Goal: Transaction & Acquisition: Purchase product/service

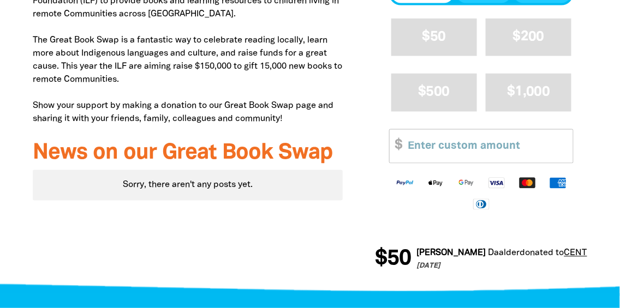
scroll to position [437, 0]
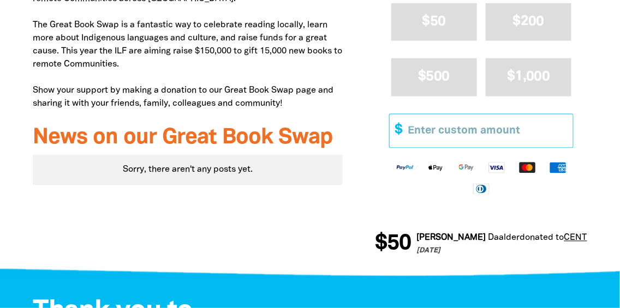
click at [457, 129] on input "Other Amount" at bounding box center [487, 131] width 173 height 33
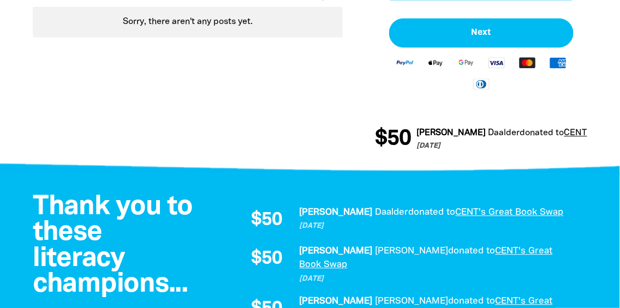
scroll to position [601, 0]
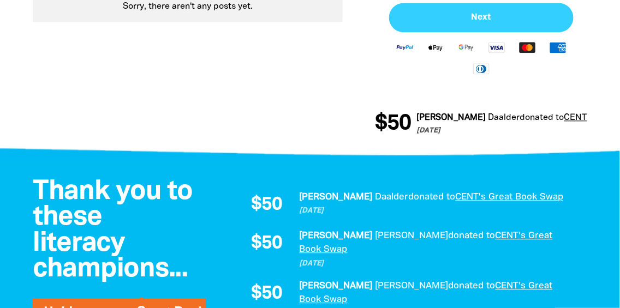
type input "8"
click at [453, 17] on span "Next" at bounding box center [481, 17] width 161 height 9
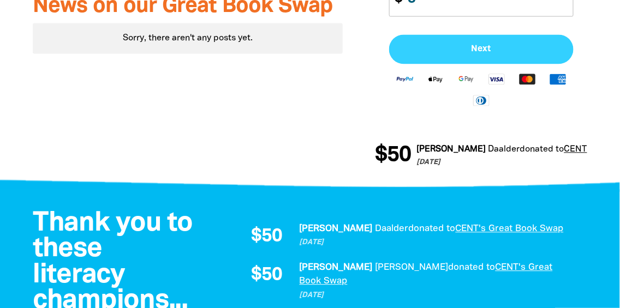
select select "AU"
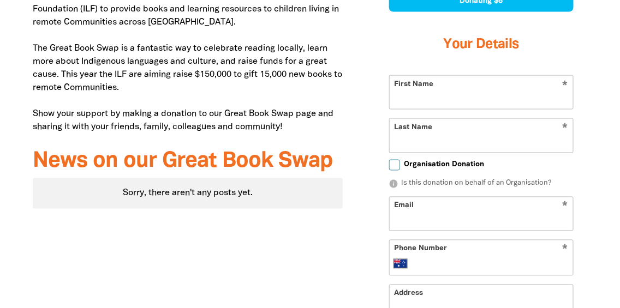
scroll to position [413, 0]
click at [466, 92] on input "First Name" at bounding box center [481, 92] width 183 height 33
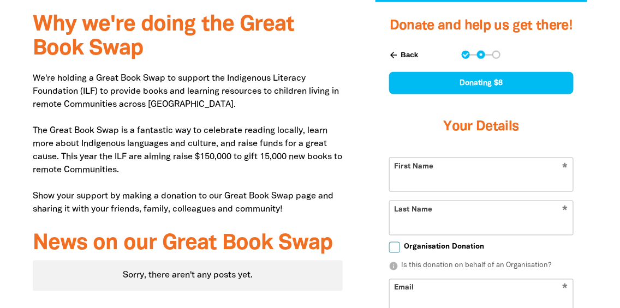
scroll to position [304, 0]
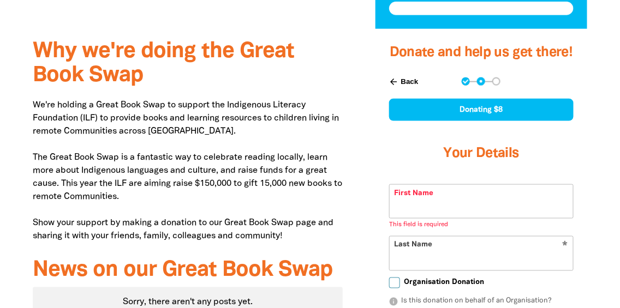
click at [401, 82] on button "arrow_back Back" at bounding box center [404, 82] width 38 height 19
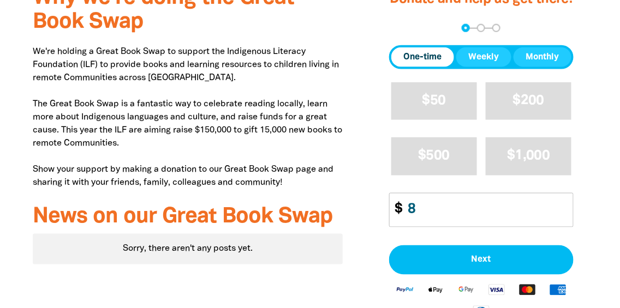
scroll to position [359, 0]
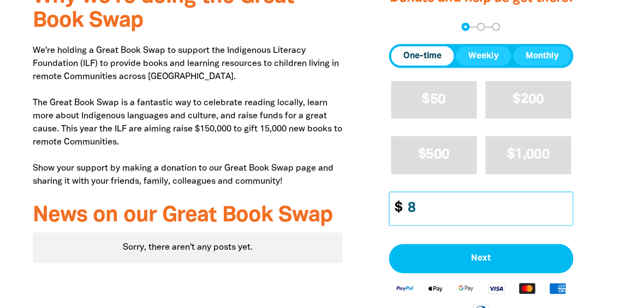
click at [453, 206] on input "8" at bounding box center [487, 209] width 173 height 33
type input "8"
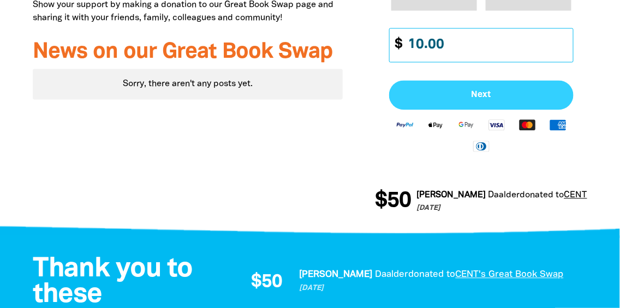
type input "10.00"
click at [438, 82] on button "Next" at bounding box center [481, 95] width 185 height 29
select select "AU"
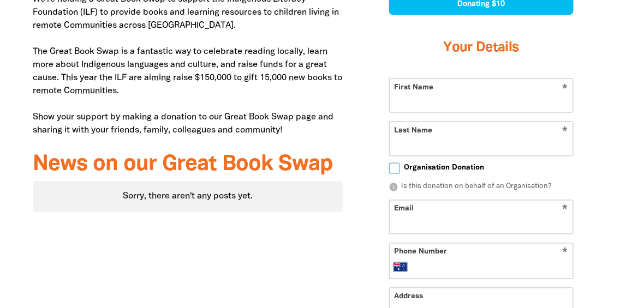
scroll to position [359, 0]
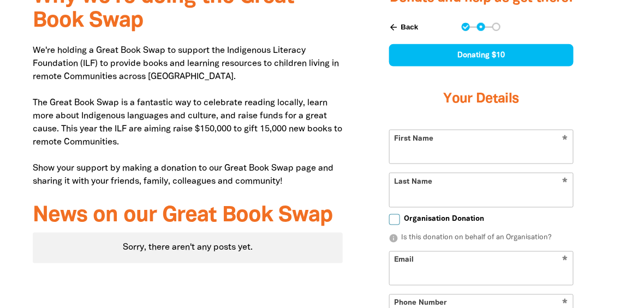
click at [439, 147] on input "First Name" at bounding box center [481, 146] width 183 height 33
type input "shaorn"
type input "[PERSON_NAME]"
click at [439, 150] on input "shaorn" at bounding box center [481, 146] width 183 height 33
type input "[PERSON_NAME]"
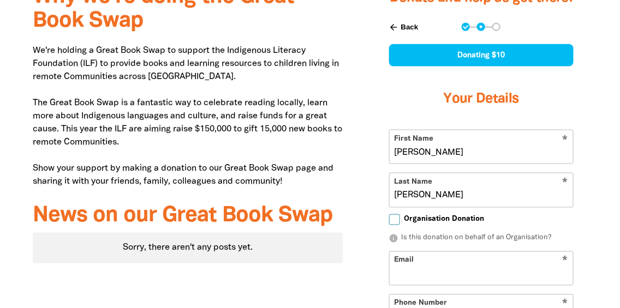
click at [431, 195] on input "[PERSON_NAME]" at bounding box center [481, 190] width 183 height 33
type input "s"
type input "[PERSON_NAME]"
click at [398, 151] on input "[PERSON_NAME]" at bounding box center [481, 146] width 183 height 33
type input "[PERSON_NAME]"
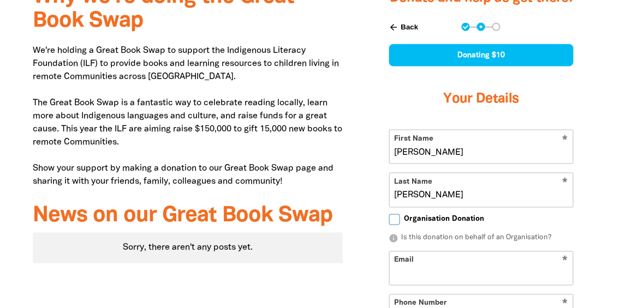
click at [398, 195] on input "[PERSON_NAME]" at bounding box center [481, 190] width 183 height 33
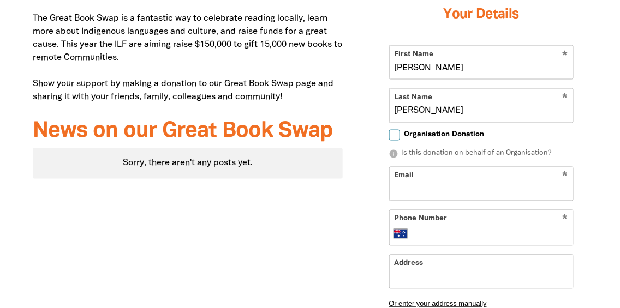
scroll to position [468, 0]
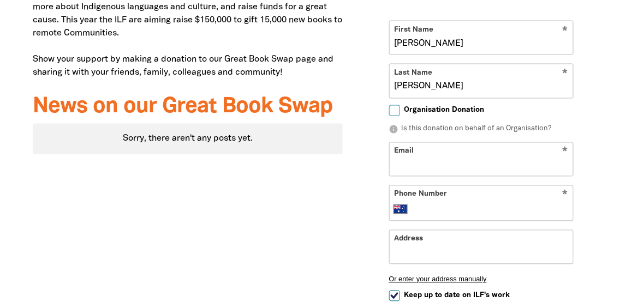
type input "[PERSON_NAME]"
click at [446, 162] on input "Email" at bounding box center [481, 159] width 183 height 33
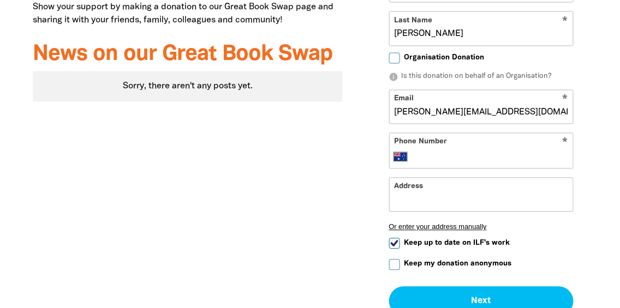
scroll to position [577, 0]
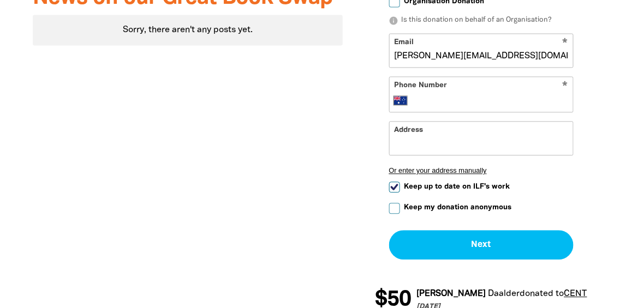
type input "[PERSON_NAME][EMAIL_ADDRESS][DOMAIN_NAME]"
click at [439, 94] on input "Phone Number" at bounding box center [492, 100] width 152 height 13
type input "0427 688 491"
click at [447, 141] on input "Address" at bounding box center [481, 138] width 183 height 33
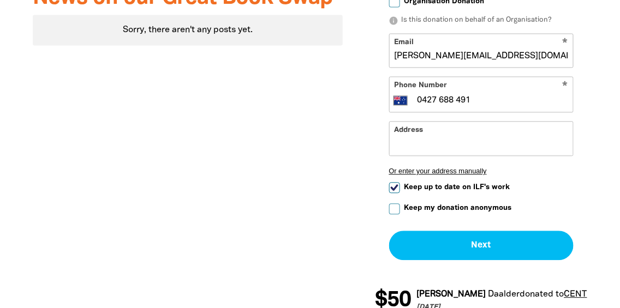
click at [396, 207] on input "Keep my donation anonymous" at bounding box center [394, 209] width 11 height 11
checkbox input "true"
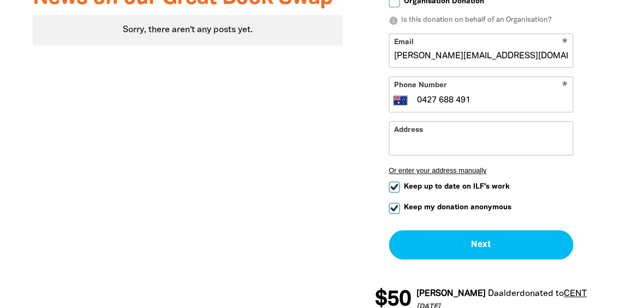
click at [414, 124] on input "Address" at bounding box center [481, 138] width 183 height 33
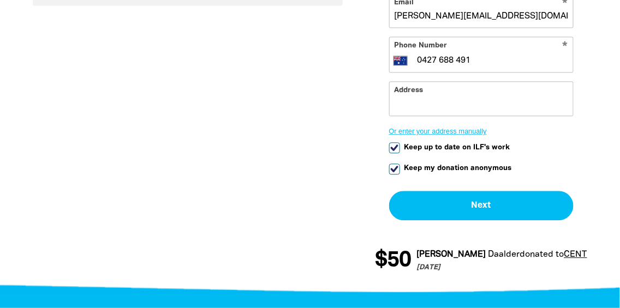
scroll to position [632, 0]
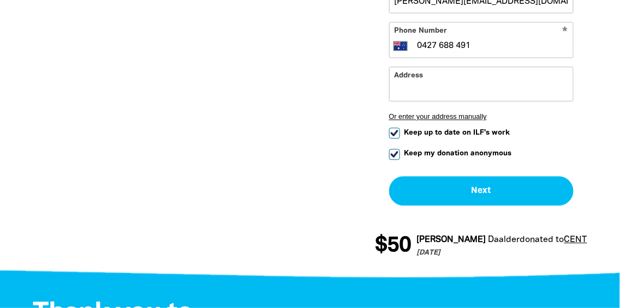
click at [395, 130] on input "Keep up to date on ILF's work" at bounding box center [394, 133] width 11 height 11
checkbox input "false"
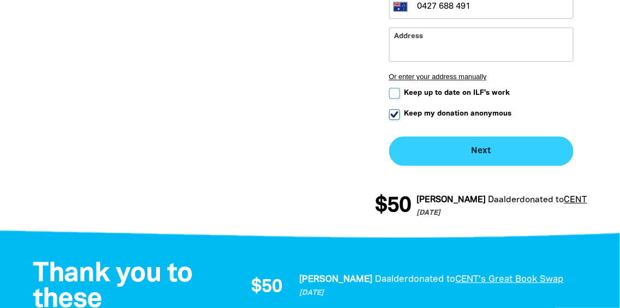
scroll to position [686, 0]
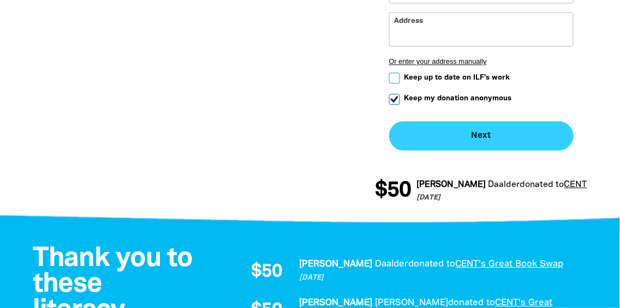
click at [427, 141] on button "Next chevron_right" at bounding box center [481, 135] width 185 height 29
checkbox input "false"
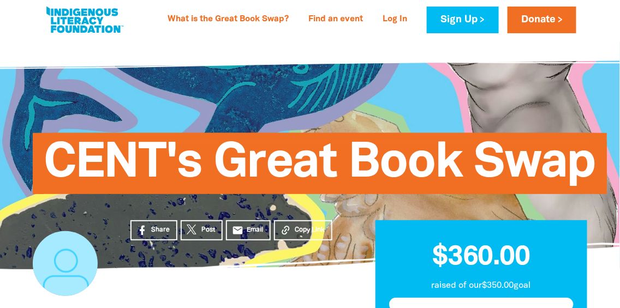
scroll to position [0, 0]
